Goal: Information Seeking & Learning: Learn about a topic

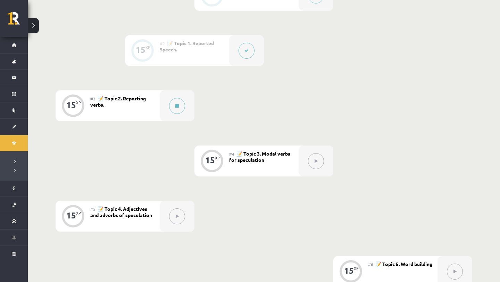
scroll to position [216, 0]
click at [181, 116] on div at bounding box center [177, 105] width 35 height 31
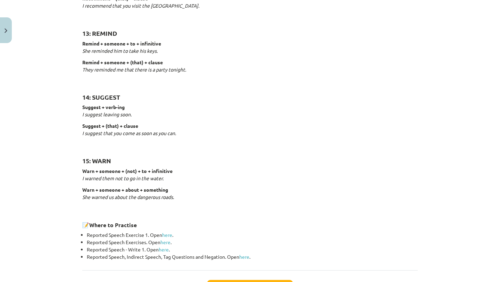
scroll to position [999, 0]
click at [168, 233] on link "here" at bounding box center [167, 235] width 10 height 6
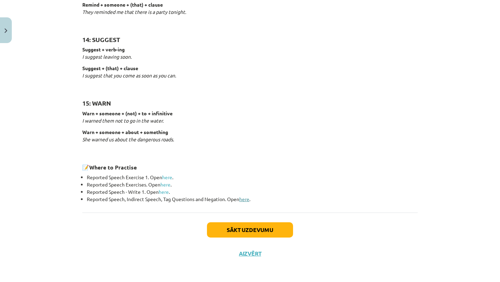
click at [245, 199] on link "here" at bounding box center [244, 199] width 10 height 6
click at [165, 183] on link "here" at bounding box center [165, 184] width 10 height 6
click at [236, 231] on button "Sākt uzdevumu" at bounding box center [250, 229] width 86 height 15
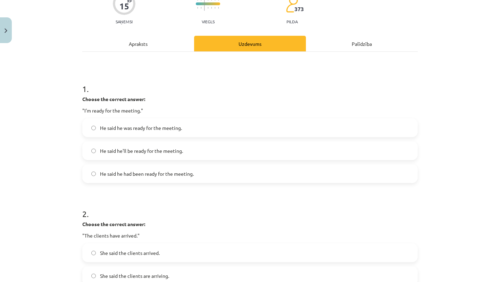
scroll to position [67, 0]
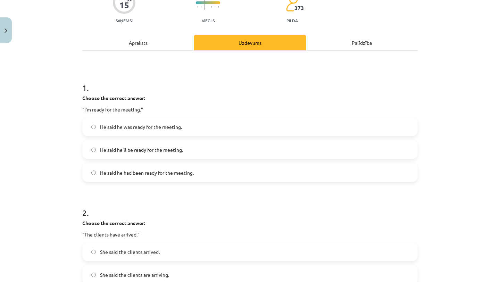
click at [225, 126] on label "He said he was ready for the meeting." at bounding box center [250, 126] width 334 height 17
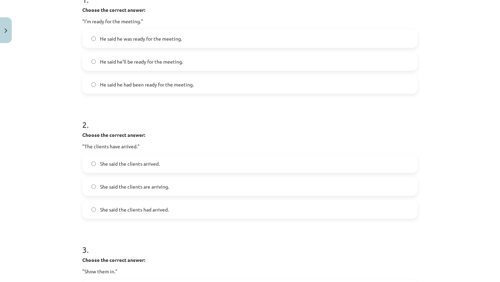
scroll to position [156, 0]
click at [190, 207] on label "She said the clients had arrived." at bounding box center [250, 208] width 334 height 17
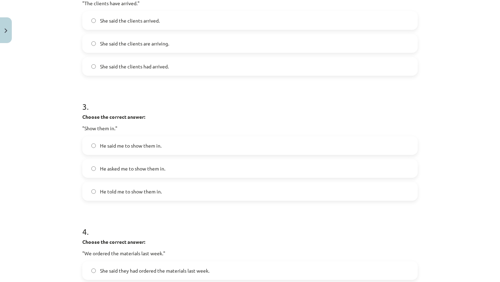
scroll to position [299, 0]
click at [189, 166] on label "He asked me to show them in." at bounding box center [250, 167] width 334 height 17
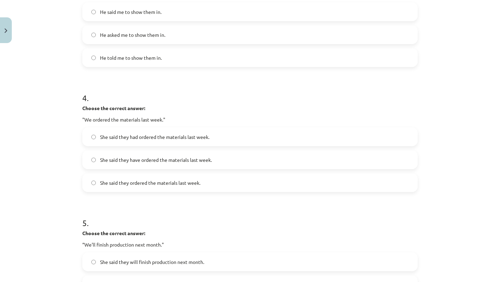
scroll to position [440, 0]
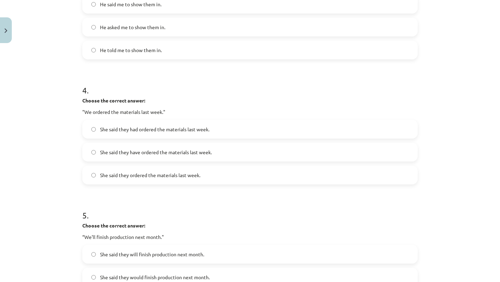
click at [201, 129] on span "She said they had ordered the materials last week." at bounding box center [154, 129] width 109 height 7
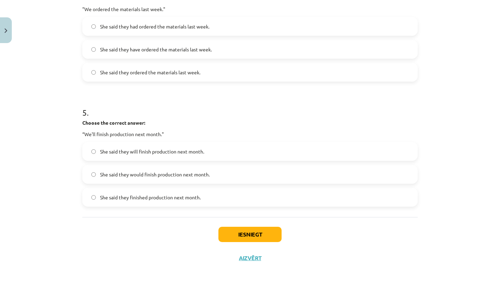
scroll to position [547, 0]
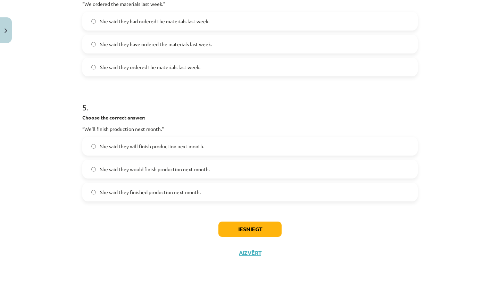
click at [185, 174] on label "She said they would finish production next month." at bounding box center [250, 168] width 334 height 17
click at [234, 234] on button "Iesniegt" at bounding box center [249, 228] width 63 height 15
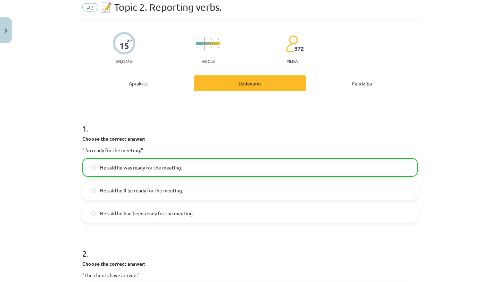
scroll to position [569, 0]
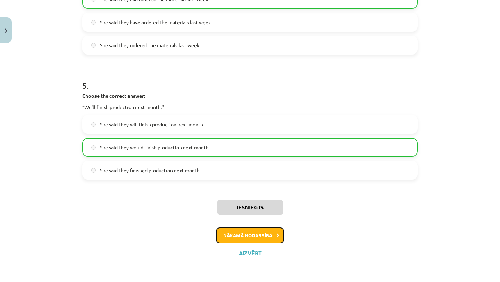
click at [250, 234] on button "Nākamā nodarbība" at bounding box center [250, 235] width 68 height 16
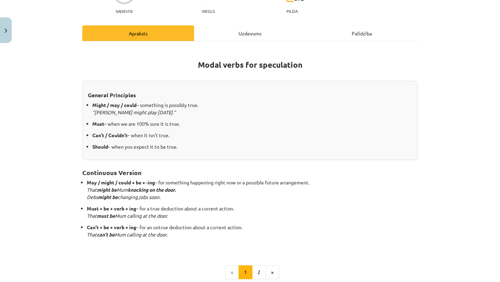
scroll to position [79, 0]
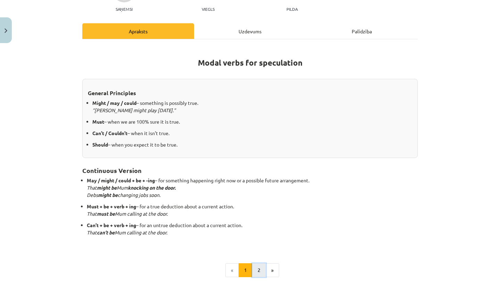
click at [258, 268] on button "2" at bounding box center [259, 270] width 14 height 14
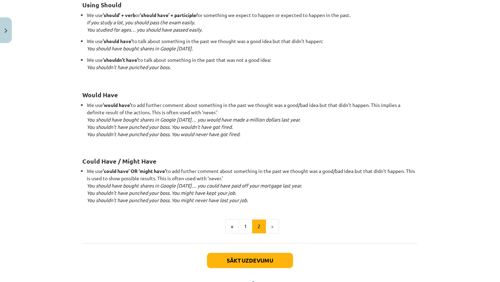
scroll to position [626, 0]
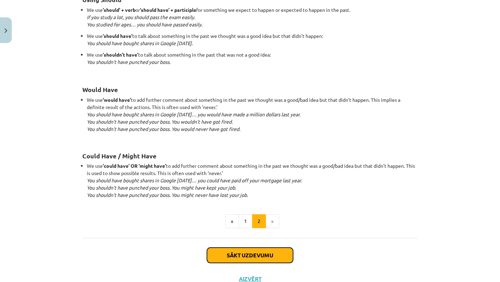
click at [265, 257] on button "Sākt uzdevumu" at bounding box center [250, 254] width 86 height 15
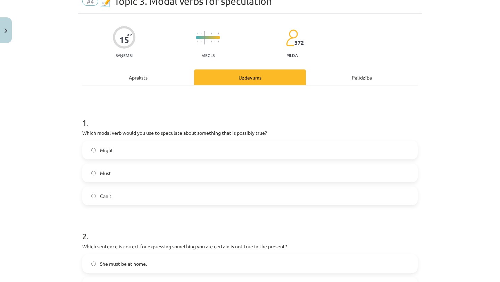
scroll to position [35, 0]
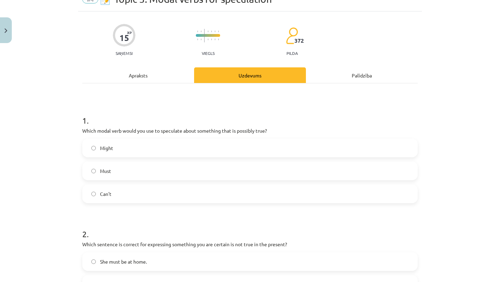
click at [255, 143] on label "Might" at bounding box center [250, 147] width 334 height 17
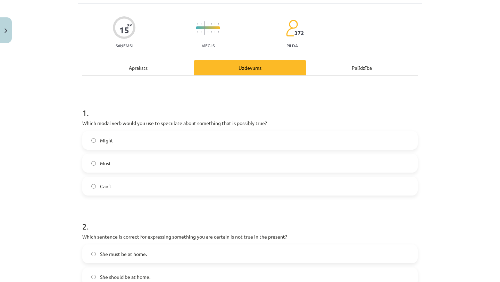
scroll to position [44, 0]
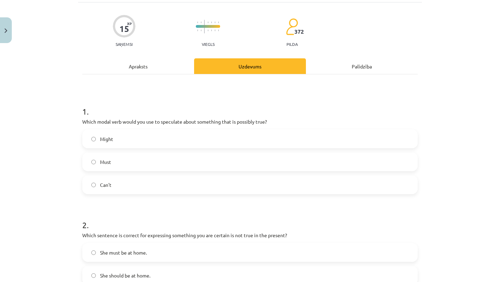
click at [161, 69] on div "Apraksts" at bounding box center [138, 66] width 112 height 16
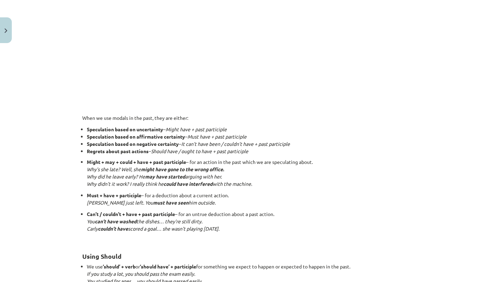
scroll to position [0, 0]
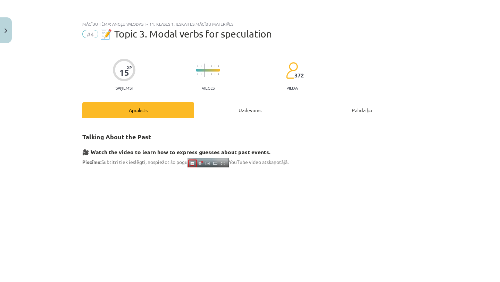
click at [242, 107] on div "Uzdevums" at bounding box center [250, 110] width 112 height 16
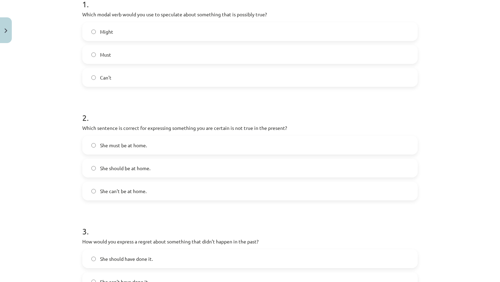
scroll to position [153, 0]
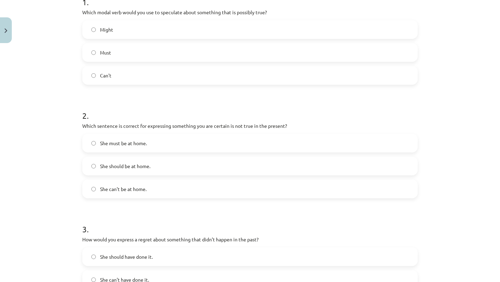
click at [181, 190] on label "She can't be at home." at bounding box center [250, 188] width 334 height 17
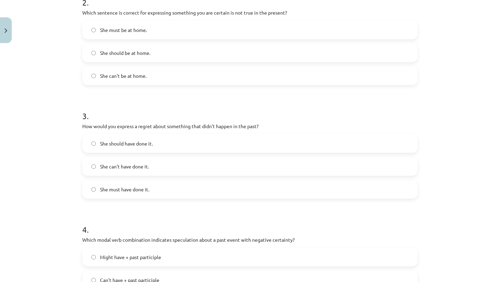
scroll to position [266, 0]
click at [204, 147] on label "She should have done it." at bounding box center [250, 142] width 334 height 17
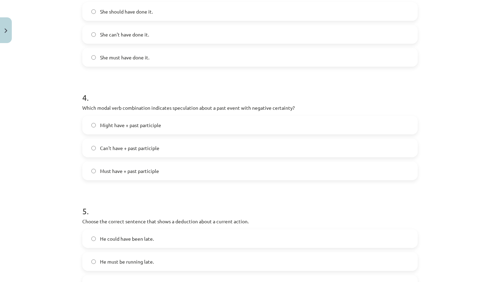
scroll to position [400, 0]
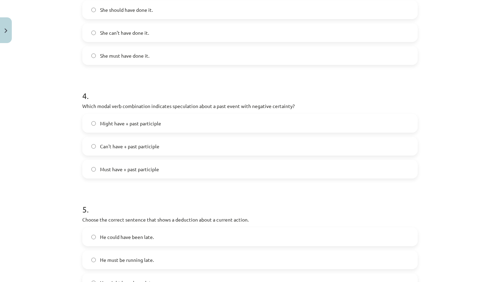
click at [196, 146] on label "Can't have + past participle" at bounding box center [250, 145] width 334 height 17
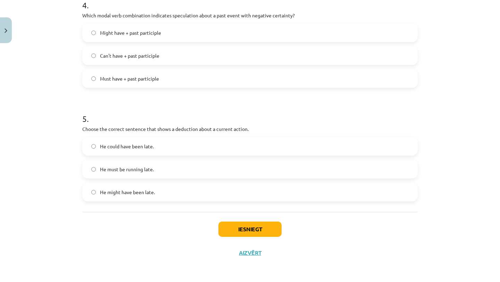
scroll to position [489, 0]
click at [196, 146] on label "He could have been late." at bounding box center [250, 146] width 334 height 17
click at [242, 229] on button "Iesniegt" at bounding box center [249, 229] width 63 height 15
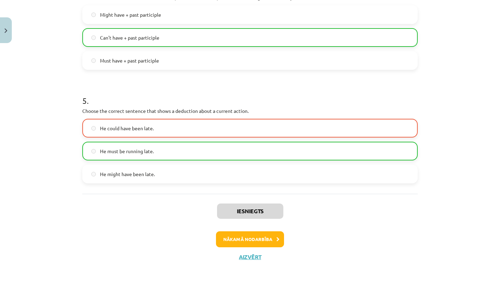
scroll to position [512, 0]
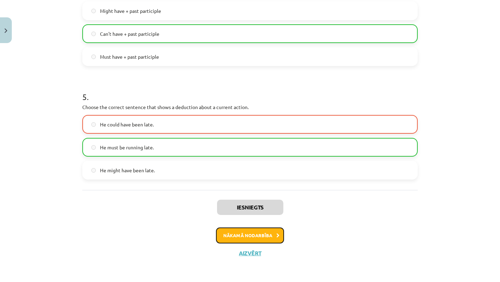
click at [250, 233] on button "Nākamā nodarbība" at bounding box center [250, 235] width 68 height 16
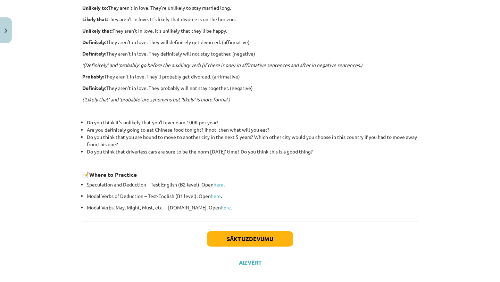
scroll to position [188, 0]
click at [218, 196] on link "here" at bounding box center [216, 195] width 10 height 6
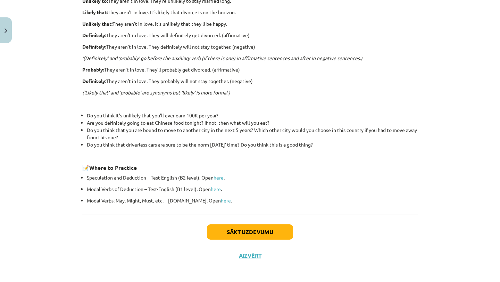
scroll to position [197, 0]
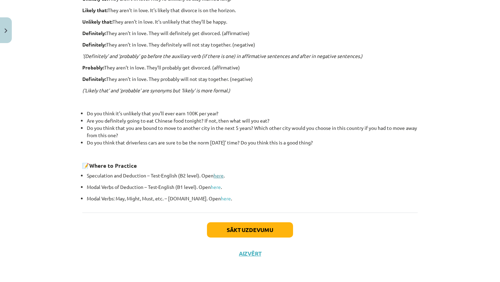
click at [220, 173] on link "here" at bounding box center [218, 175] width 10 height 6
click at [221, 198] on link "here" at bounding box center [226, 198] width 10 height 6
click at [229, 231] on button "Sākt uzdevumu" at bounding box center [250, 229] width 86 height 15
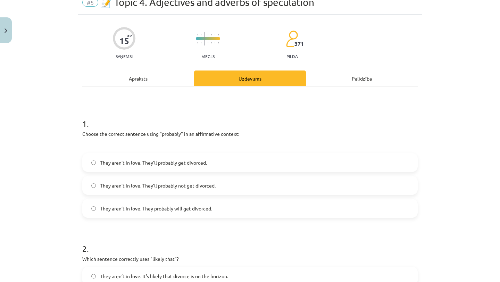
scroll to position [33, 0]
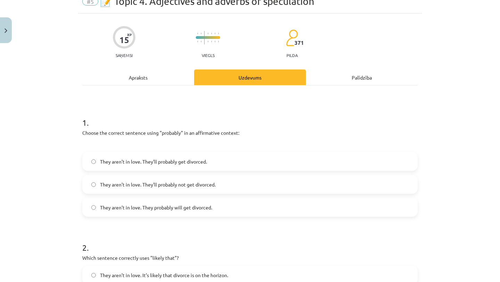
click at [177, 160] on span "They aren’t in love. They’ll probably get divorced." at bounding box center [153, 161] width 107 height 7
click at [145, 73] on div "Apraksts" at bounding box center [138, 77] width 112 height 16
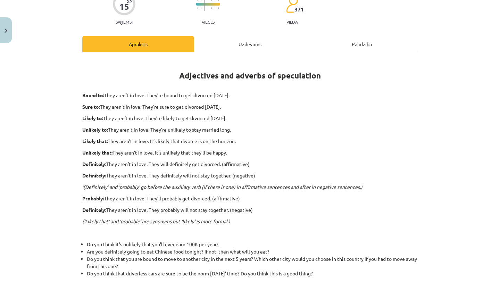
scroll to position [66, 0]
click at [231, 39] on div "Uzdevums" at bounding box center [250, 44] width 112 height 16
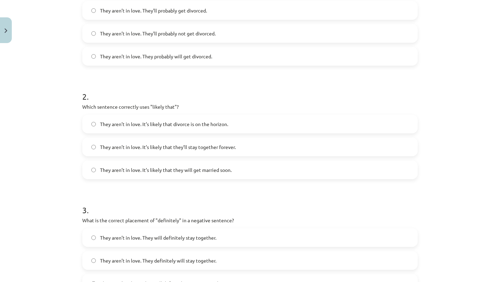
scroll to position [184, 0]
click at [208, 130] on label "They aren’t in love. It’s likely that divorce is on the horizon." at bounding box center [250, 122] width 334 height 17
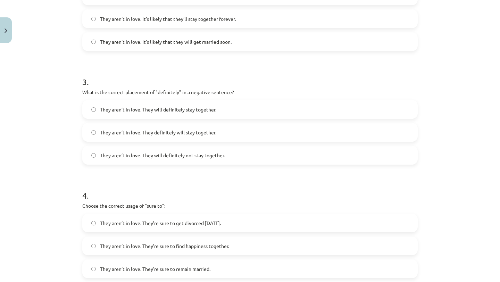
scroll to position [315, 0]
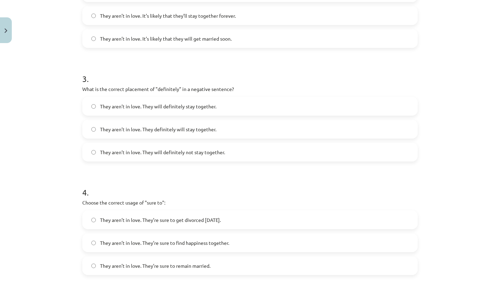
click at [208, 158] on label "They aren’t in love. They will definitely not stay together." at bounding box center [250, 151] width 334 height 17
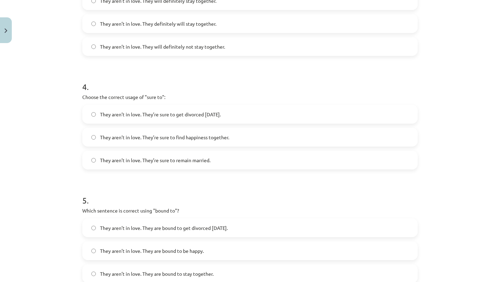
scroll to position [426, 0]
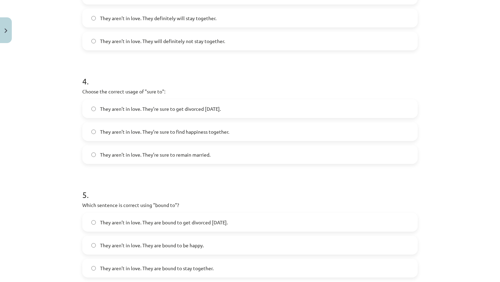
click at [200, 107] on span "They aren’t in love. They’re sure to get divorced [DATE]." at bounding box center [160, 108] width 121 height 7
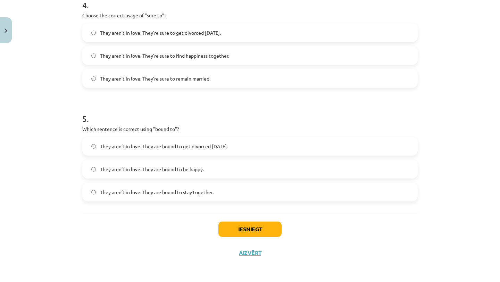
scroll to position [501, 0]
click at [211, 145] on span "They aren’t in love. They are bound to get divorced [DATE]." at bounding box center [164, 146] width 128 height 7
click at [239, 231] on button "Iesniegt" at bounding box center [249, 229] width 63 height 15
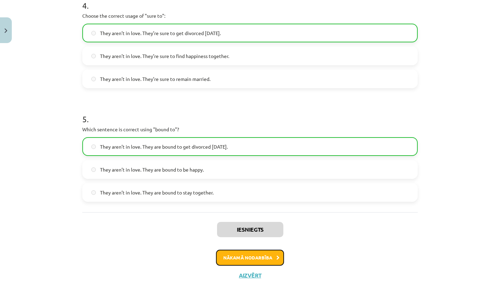
click at [246, 257] on button "Nākamā nodarbība" at bounding box center [250, 257] width 68 height 16
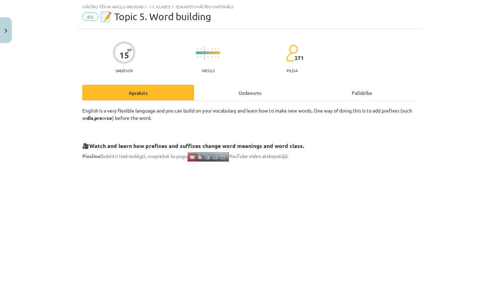
scroll to position [18, 0]
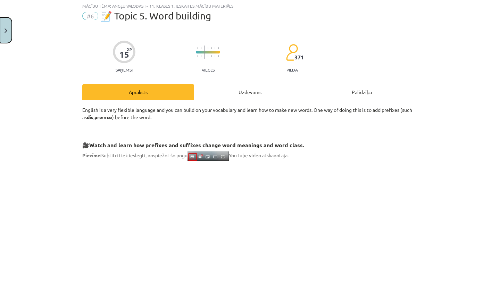
click at [8, 34] on button "Close" at bounding box center [6, 30] width 12 height 26
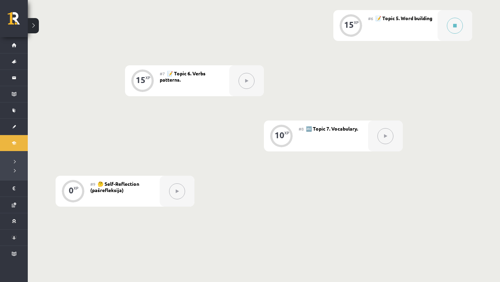
scroll to position [457, 0]
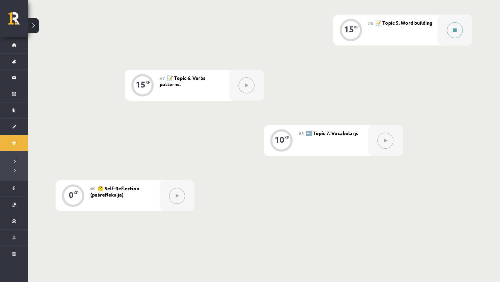
click at [454, 34] on button at bounding box center [454, 30] width 16 height 16
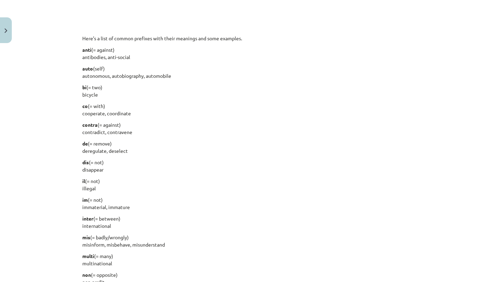
scroll to position [541, 0]
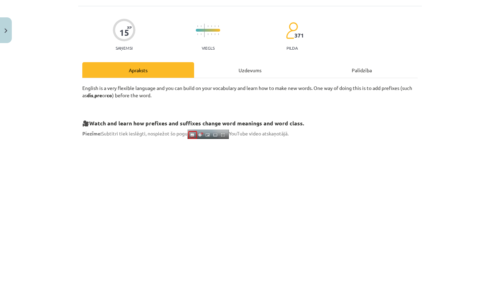
click at [238, 67] on div "Uzdevums" at bounding box center [250, 70] width 112 height 16
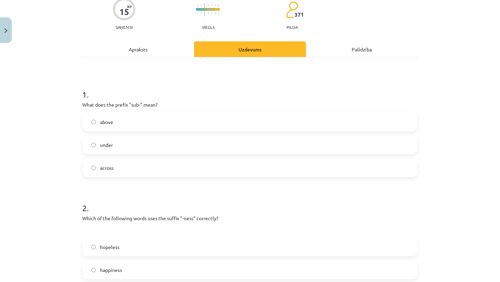
scroll to position [66, 0]
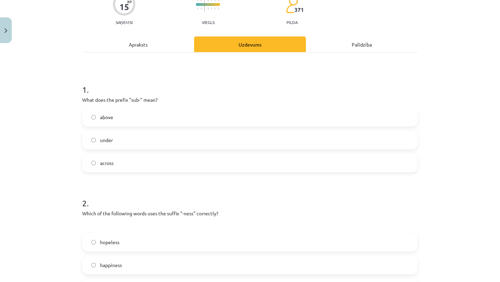
click at [155, 43] on div "Apraksts" at bounding box center [138, 44] width 112 height 16
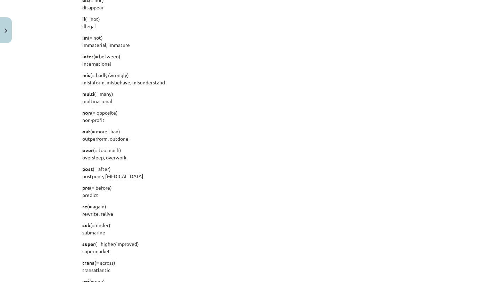
scroll to position [0, 0]
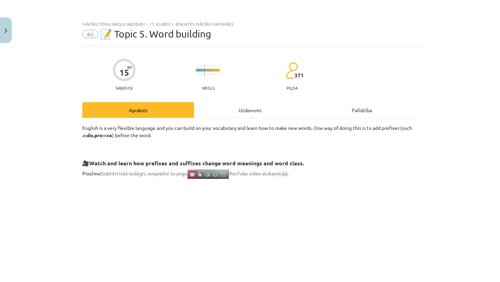
click at [253, 111] on div "Uzdevums" at bounding box center [250, 110] width 112 height 16
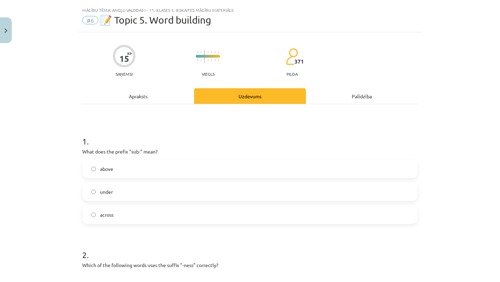
scroll to position [17, 0]
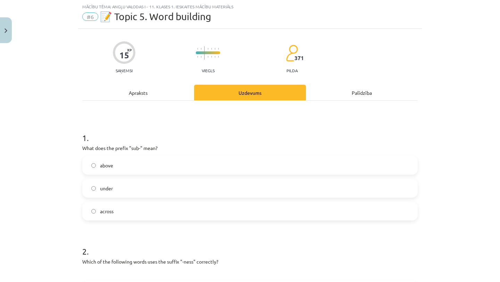
click at [132, 186] on label "under" at bounding box center [250, 187] width 334 height 17
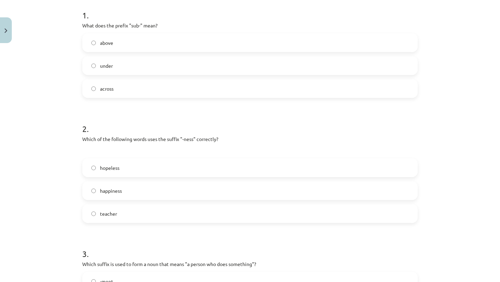
scroll to position [139, 0]
click at [139, 193] on label "happiness" at bounding box center [250, 190] width 334 height 17
click at [140, 170] on label "hopeless" at bounding box center [250, 167] width 334 height 17
click at [131, 190] on label "happiness" at bounding box center [250, 190] width 334 height 17
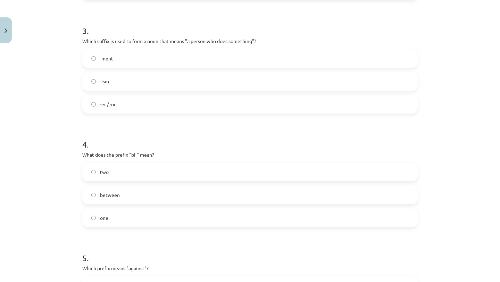
scroll to position [364, 0]
click at [126, 178] on label "two" at bounding box center [250, 170] width 334 height 17
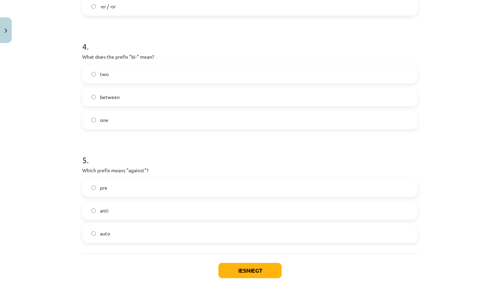
scroll to position [461, 0]
click at [125, 214] on label "anti" at bounding box center [250, 209] width 334 height 17
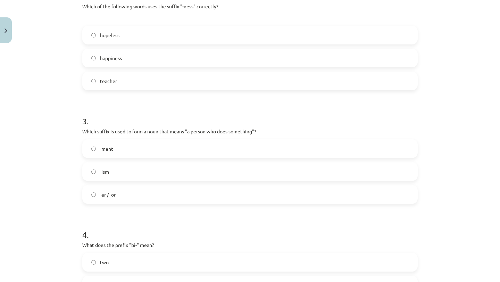
scroll to position [270, 0]
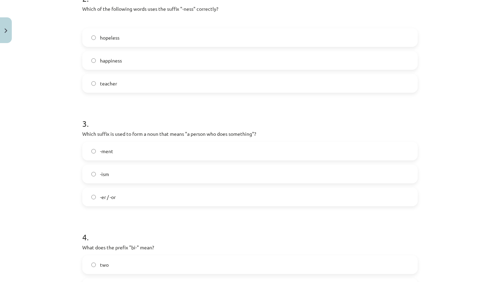
click at [119, 203] on label "-er / -or" at bounding box center [250, 196] width 334 height 17
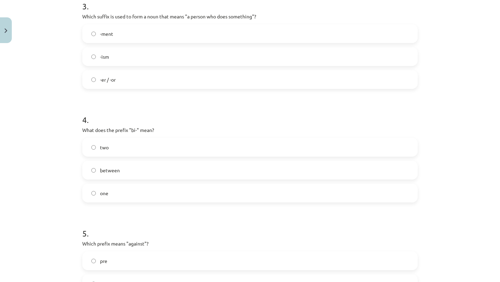
scroll to position [502, 0]
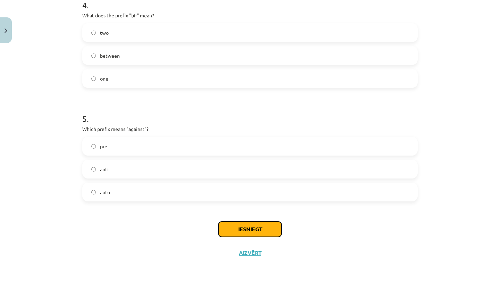
click at [234, 228] on button "Iesniegt" at bounding box center [249, 228] width 63 height 15
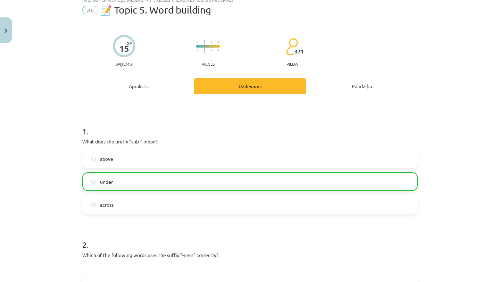
scroll to position [0, 0]
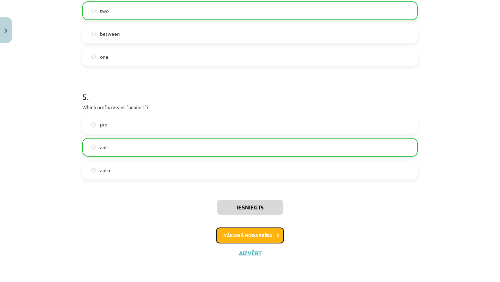
click at [233, 231] on button "Nākamā nodarbība" at bounding box center [250, 235] width 68 height 16
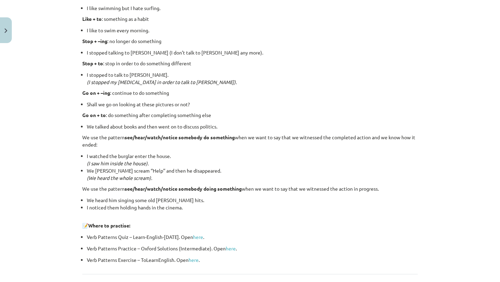
scroll to position [902, 0]
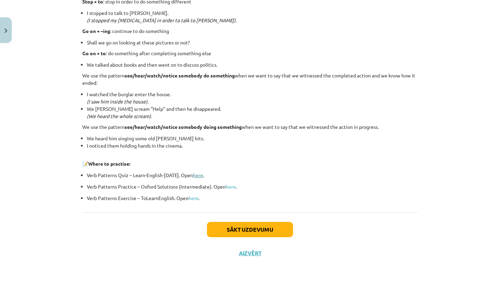
click at [196, 176] on link "here" at bounding box center [198, 175] width 10 height 6
click at [231, 187] on link "here" at bounding box center [230, 186] width 10 height 6
click at [193, 198] on link "here" at bounding box center [193, 198] width 10 height 6
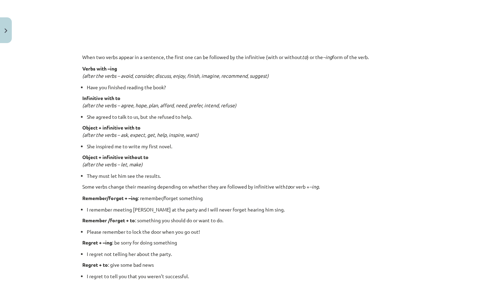
scroll to position [508, 0]
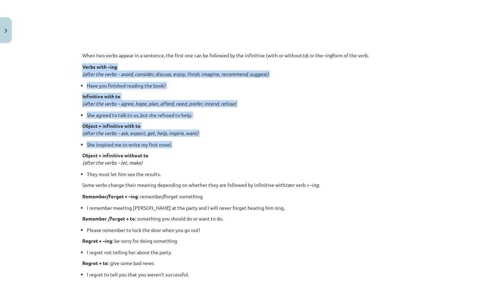
drag, startPoint x: 80, startPoint y: 66, endPoint x: 199, endPoint y: 145, distance: 142.9
click at [204, 146] on div "15 XP Saņemsi Viegls 371 pilda Apraksts Uzdevums Palīdzība 🎥 Watch and discover…" at bounding box center [249, 98] width 343 height 1121
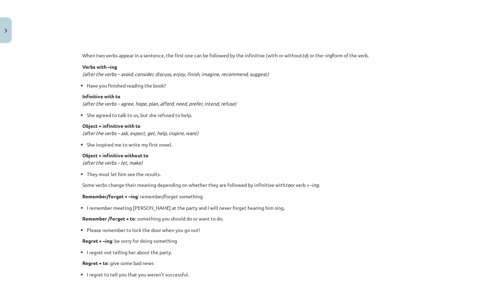
click at [262, 140] on div "🎥 Watch and discover which verbs are followed by -ing or the infinitive. Piezīm…" at bounding box center [249, 106] width 335 height 980
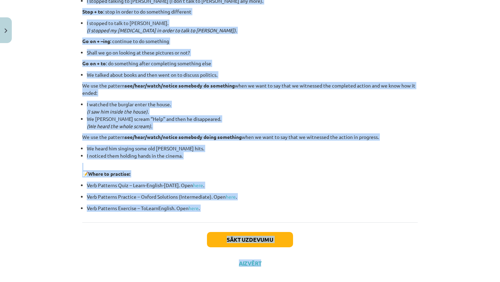
scroll to position [902, 0]
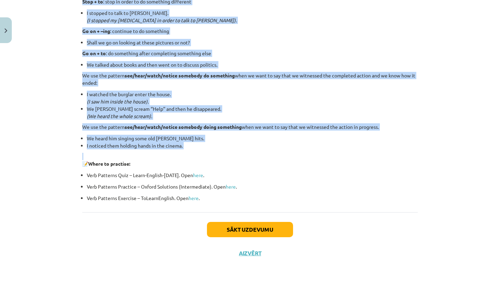
drag, startPoint x: 82, startPoint y: 53, endPoint x: 198, endPoint y: 154, distance: 153.9
copy div "Lore ips dolor sitame co a elitsedd, eiu tempo inc utl et dolorema al eni admin…"
click at [198, 154] on p "📝 Where to practise:" at bounding box center [249, 160] width 335 height 15
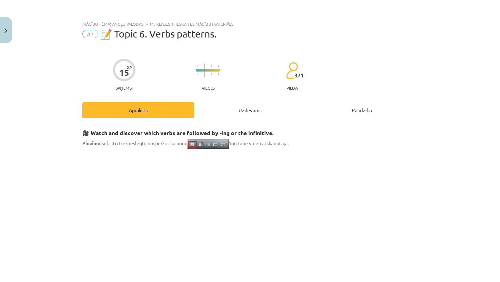
scroll to position [14, 0]
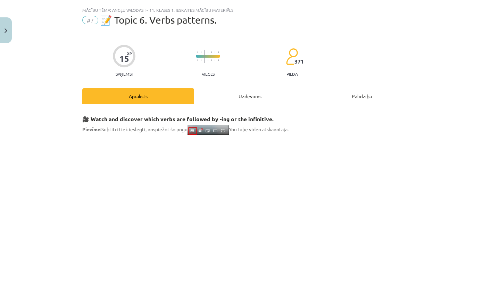
click at [260, 99] on div "Uzdevums" at bounding box center [250, 96] width 112 height 16
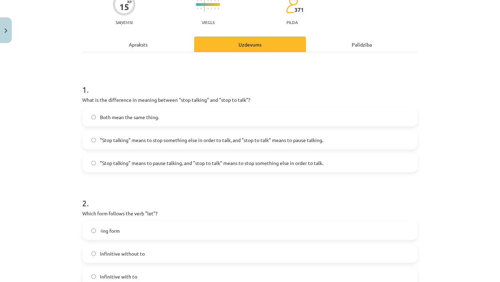
scroll to position [66, 0]
click at [245, 162] on span ""Stop talking" means to pause talking, and "stop to talk" means to stop somethi…" at bounding box center [211, 162] width 223 height 7
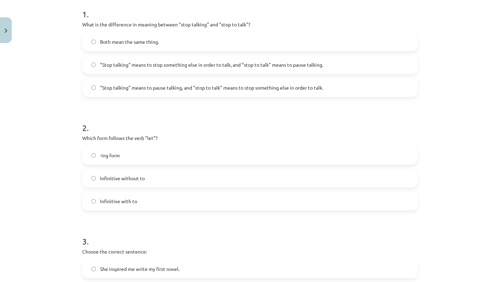
scroll to position [142, 0]
click at [197, 205] on label "Infinitive with to" at bounding box center [250, 199] width 334 height 17
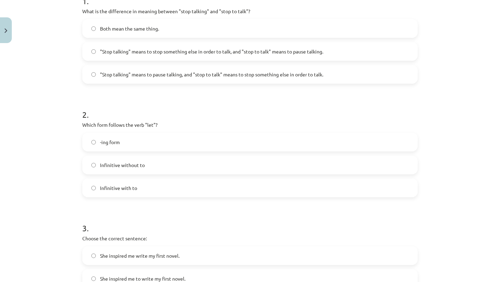
scroll to position [0, 0]
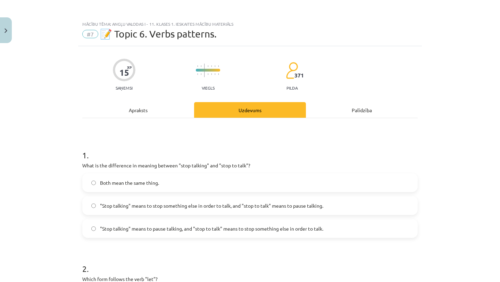
click at [171, 110] on div "Apraksts" at bounding box center [138, 110] width 112 height 16
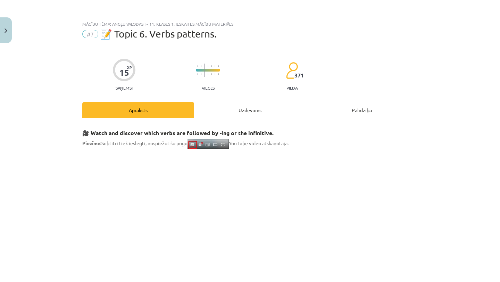
click at [245, 106] on div "Uzdevums" at bounding box center [250, 110] width 112 height 16
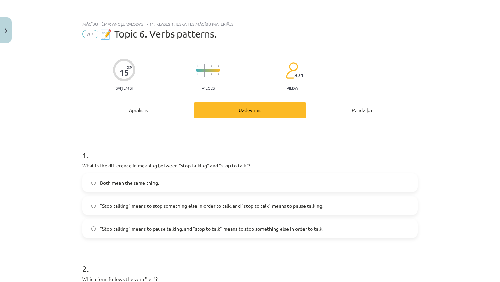
click at [164, 104] on div "Apraksts" at bounding box center [138, 110] width 112 height 16
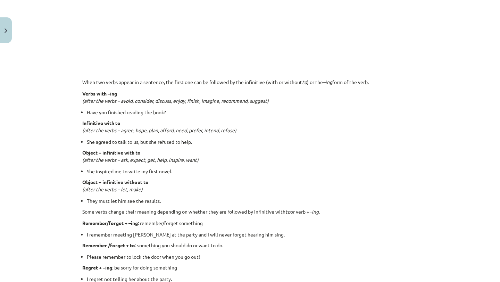
scroll to position [481, 0]
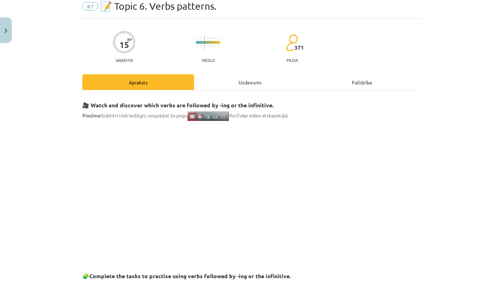
click at [240, 76] on div "Uzdevums" at bounding box center [250, 82] width 112 height 16
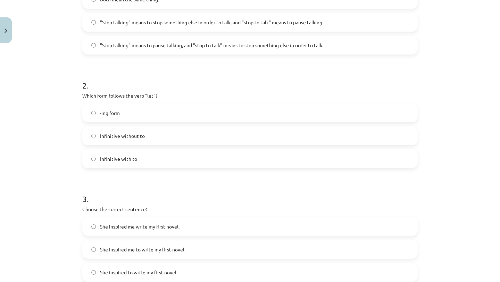
click at [174, 136] on label "Infinitive without to" at bounding box center [250, 135] width 334 height 17
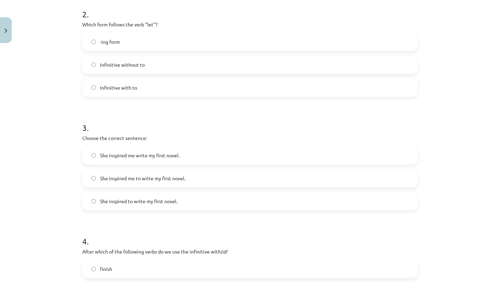
scroll to position [267, 0]
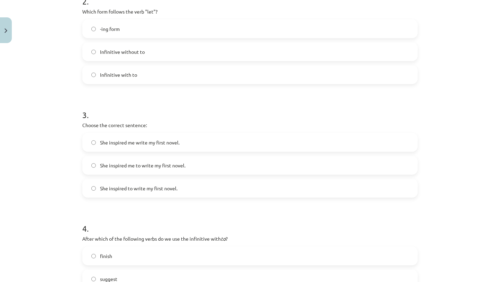
click at [188, 162] on label "She inspired me to write my first novel." at bounding box center [250, 164] width 334 height 17
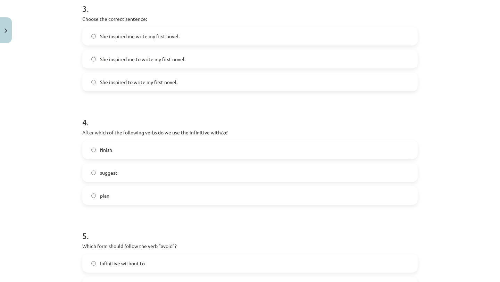
scroll to position [375, 0]
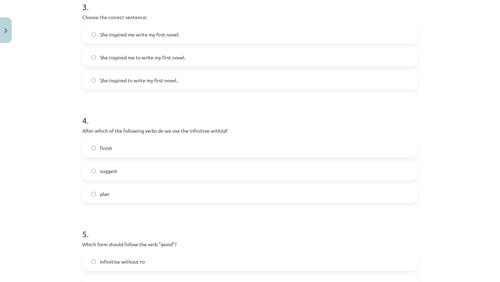
click at [186, 162] on label "suggest" at bounding box center [250, 170] width 334 height 17
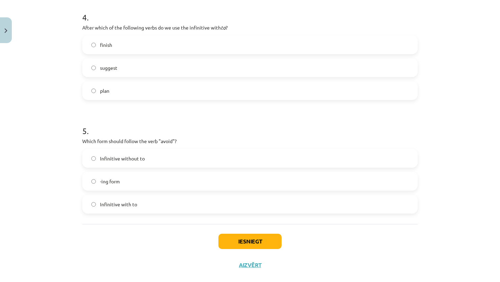
scroll to position [485, 0]
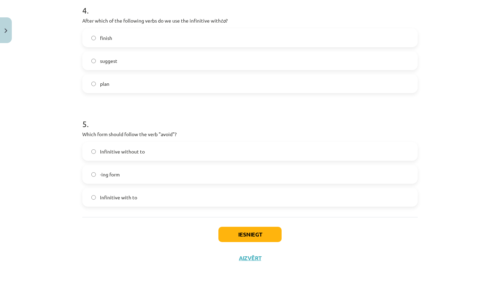
click at [180, 174] on label "-ing form" at bounding box center [250, 173] width 334 height 17
click at [228, 232] on button "Iesniegt" at bounding box center [249, 234] width 63 height 15
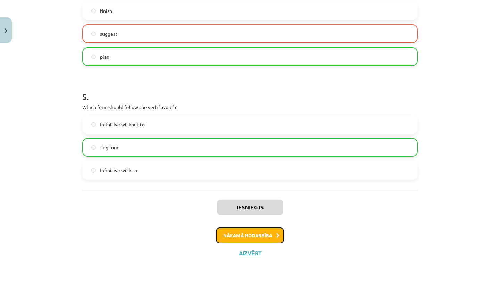
click at [235, 231] on button "Nākamā nodarbība" at bounding box center [250, 235] width 68 height 16
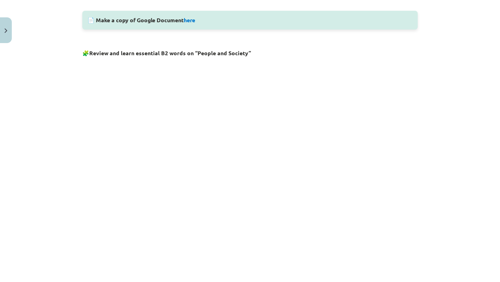
scroll to position [0, 0]
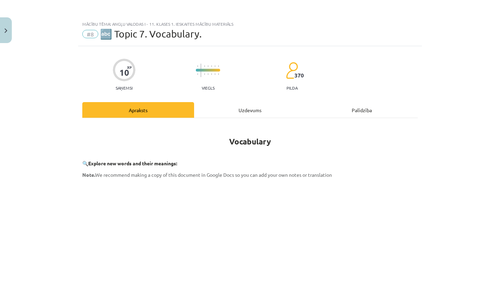
click at [234, 109] on div "Uzdevums" at bounding box center [250, 110] width 112 height 16
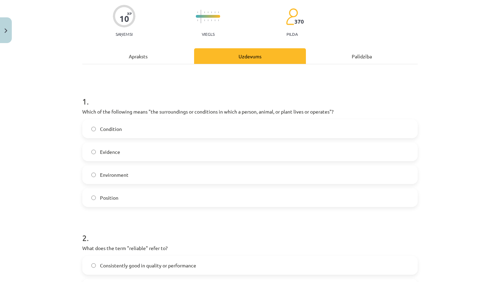
scroll to position [60, 0]
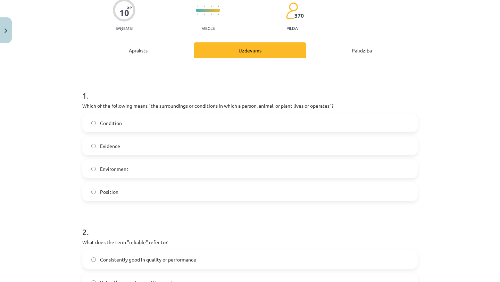
click at [227, 172] on label "Environment" at bounding box center [250, 168] width 334 height 17
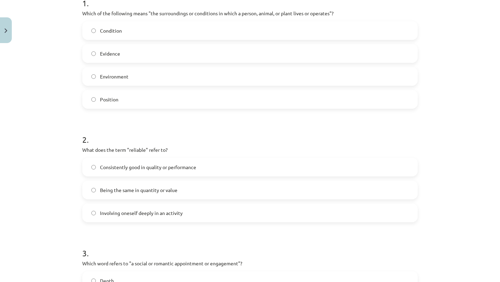
scroll to position [153, 0]
click at [222, 165] on label "Consistently good in quality or performance" at bounding box center [250, 165] width 334 height 17
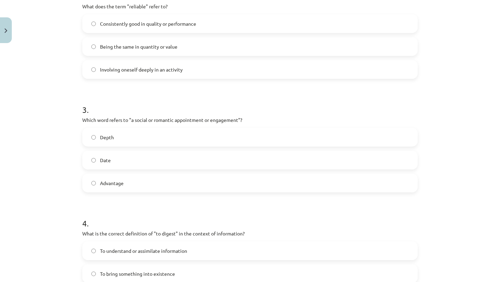
scroll to position [296, 0]
click at [214, 157] on label "Date" at bounding box center [250, 159] width 334 height 17
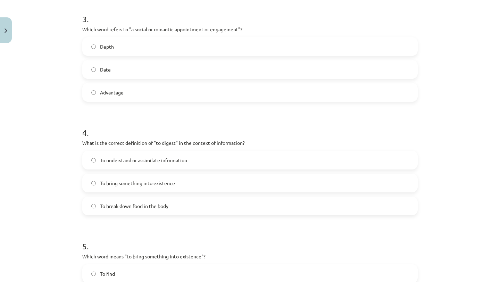
scroll to position [388, 0]
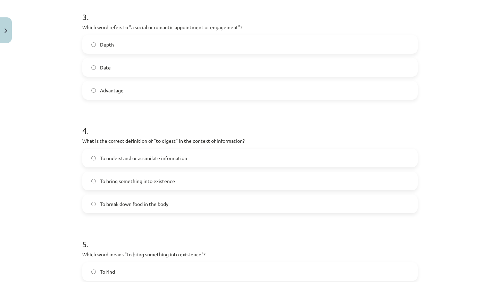
click at [203, 203] on label "To break down food in the body" at bounding box center [250, 203] width 334 height 17
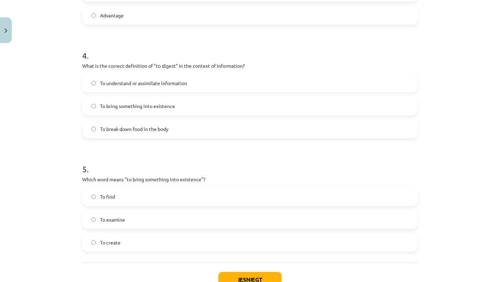
scroll to position [513, 0]
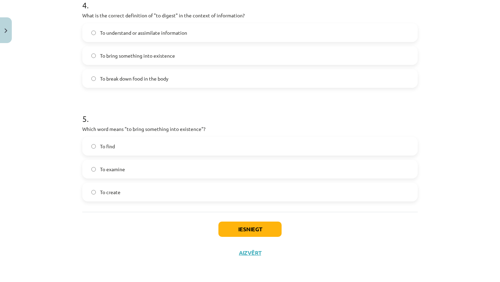
click at [206, 190] on label "To create" at bounding box center [250, 191] width 334 height 17
click at [229, 233] on button "Iesniegt" at bounding box center [249, 228] width 63 height 15
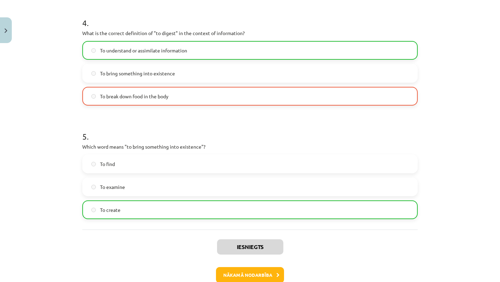
scroll to position [535, 0]
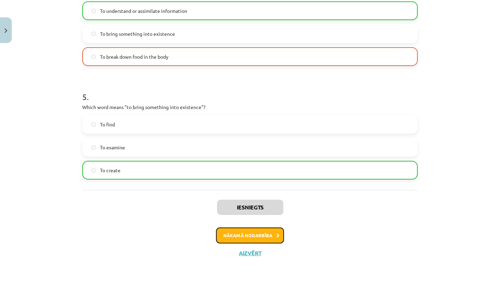
click at [243, 234] on button "Nākamā nodarbība" at bounding box center [250, 235] width 68 height 16
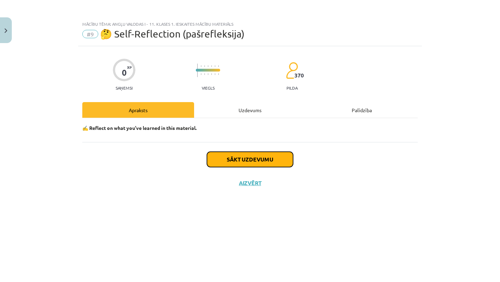
click at [245, 164] on button "Sākt uzdevumu" at bounding box center [250, 159] width 86 height 15
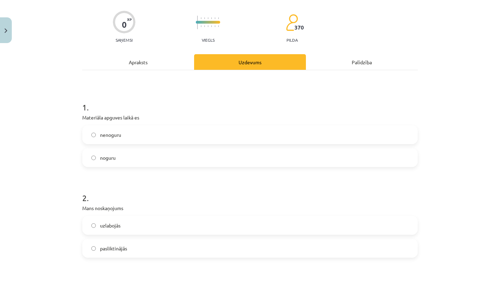
scroll to position [48, 0]
click at [231, 163] on label "noguru" at bounding box center [250, 157] width 334 height 17
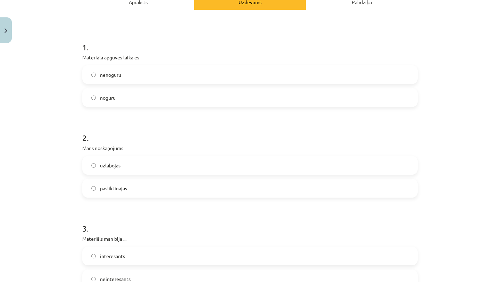
scroll to position [109, 0]
click at [226, 185] on label "pasliktinājās" at bounding box center [250, 187] width 334 height 17
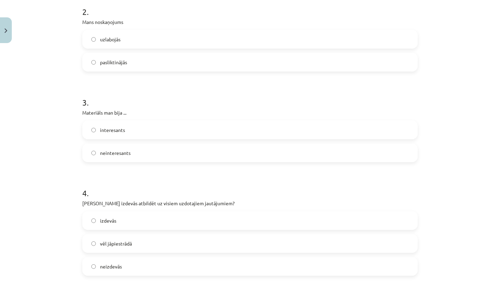
scroll to position [236, 0]
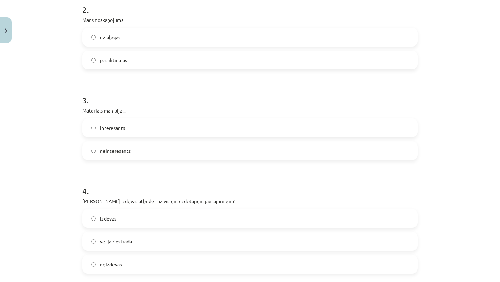
click at [208, 125] on label "interesants" at bounding box center [250, 127] width 334 height 17
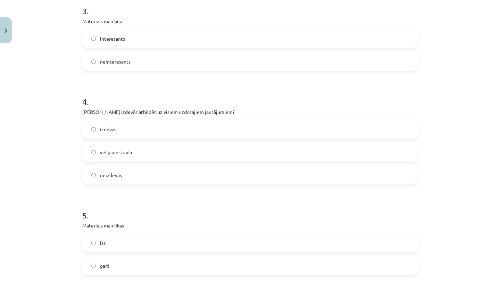
scroll to position [326, 0]
click at [208, 125] on label "izdevās" at bounding box center [250, 128] width 334 height 17
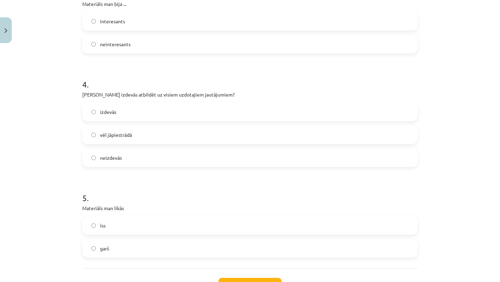
click at [205, 136] on label "vēl jāpiestrādā" at bounding box center [250, 134] width 334 height 17
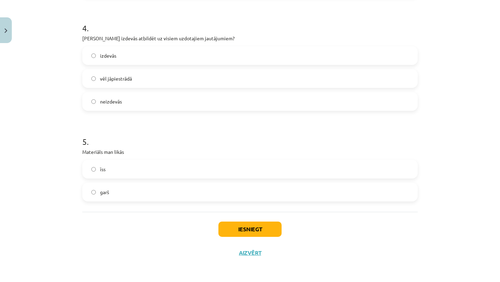
scroll to position [398, 0]
click at [197, 166] on label "īss" at bounding box center [250, 169] width 334 height 17
click at [224, 233] on button "Iesniegt" at bounding box center [249, 229] width 63 height 15
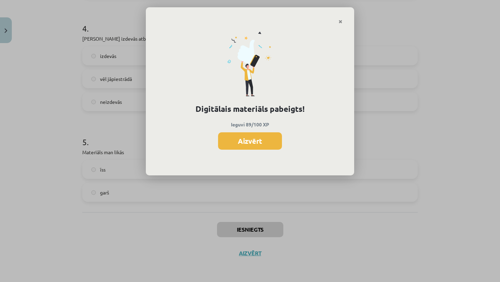
click at [248, 150] on div "Digitālais materiāls pabeigts! Ieguvi 89/100 XP Aizvērt" at bounding box center [250, 99] width 208 height 151
click at [247, 141] on button "Aizvērt" at bounding box center [250, 140] width 64 height 17
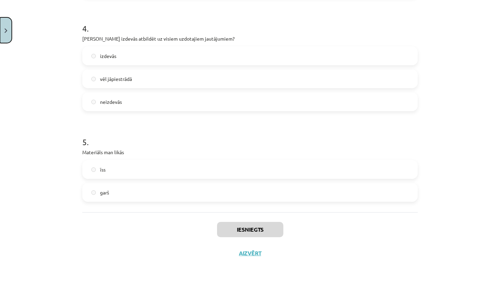
click at [3, 33] on button "Close" at bounding box center [6, 30] width 12 height 26
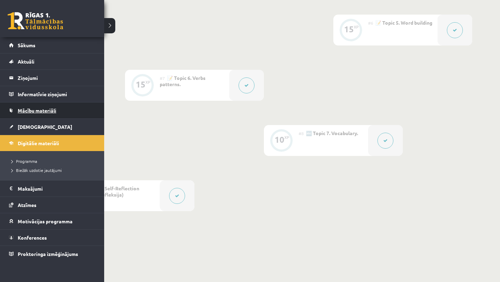
click at [37, 114] on link "Mācību materiāli" at bounding box center [52, 110] width 86 height 16
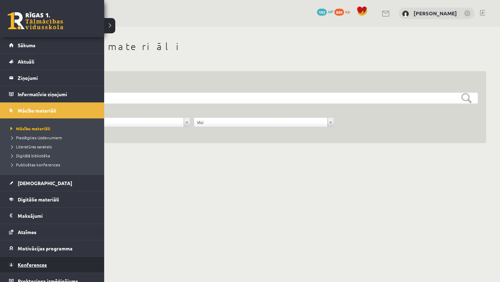
click at [29, 261] on link "Konferences" at bounding box center [52, 264] width 86 height 16
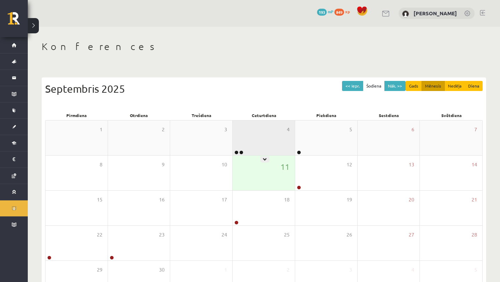
click at [266, 144] on div "4" at bounding box center [263, 137] width 62 height 35
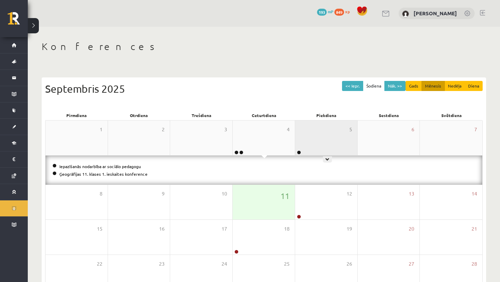
click at [335, 134] on div "5" at bounding box center [326, 137] width 62 height 35
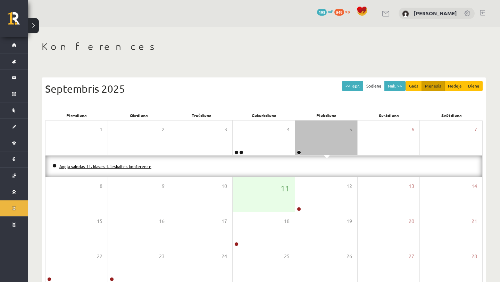
click at [141, 168] on link "Angļu valodas 11. klases 1. ieskaites konference" at bounding box center [105, 166] width 92 height 6
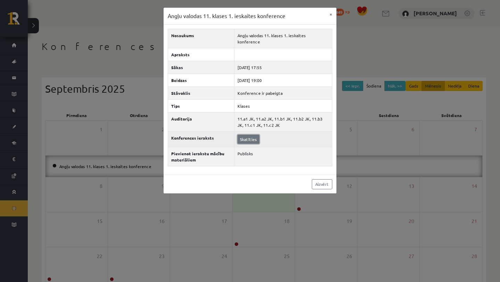
click at [251, 135] on link "Skatīties" at bounding box center [248, 139] width 22 height 9
